Goal: Information Seeking & Learning: Learn about a topic

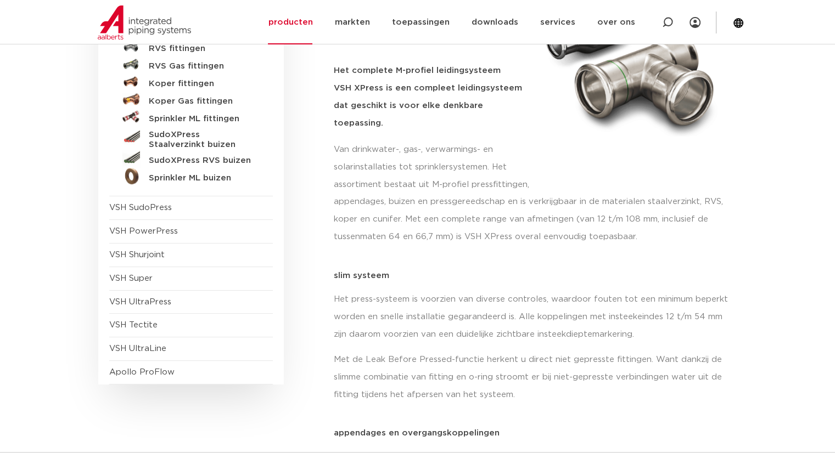
scroll to position [220, 0]
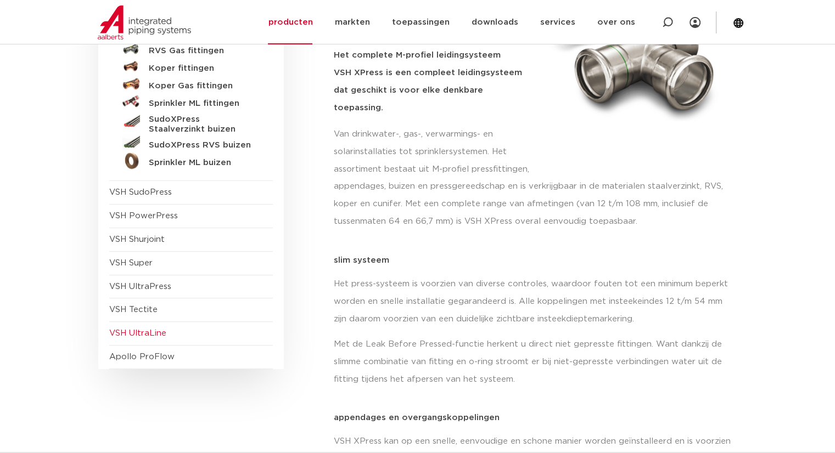
click at [154, 336] on span "VSH UltraLine" at bounding box center [137, 333] width 57 height 8
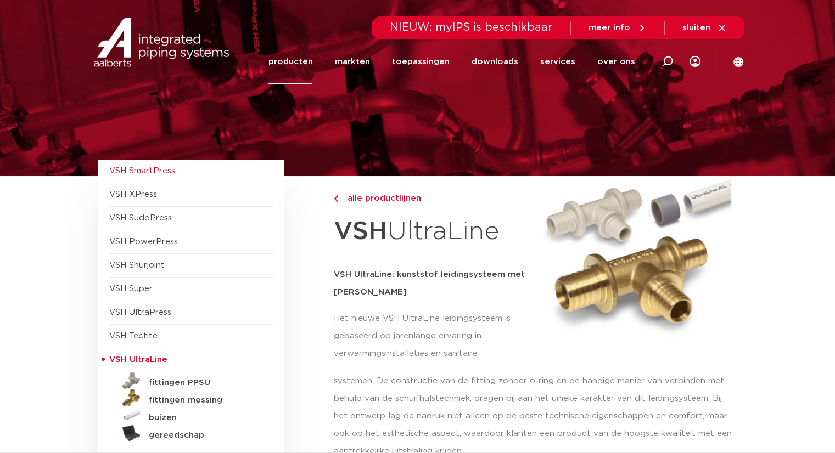
click at [154, 171] on span "VSH SmartPress" at bounding box center [142, 171] width 66 height 8
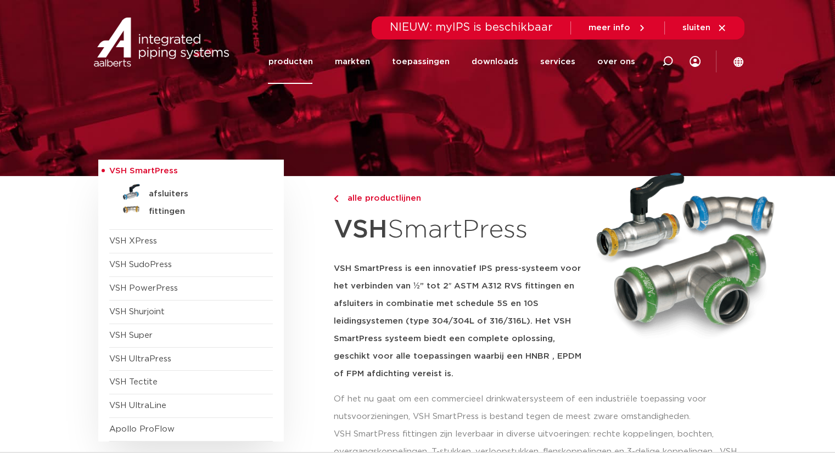
click at [175, 41] on img at bounding box center [161, 42] width 141 height 49
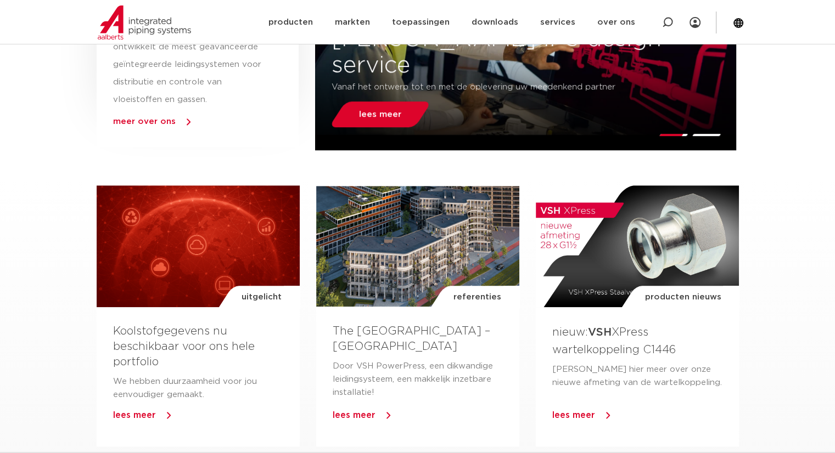
scroll to position [604, 0]
